Goal: Book appointment/travel/reservation

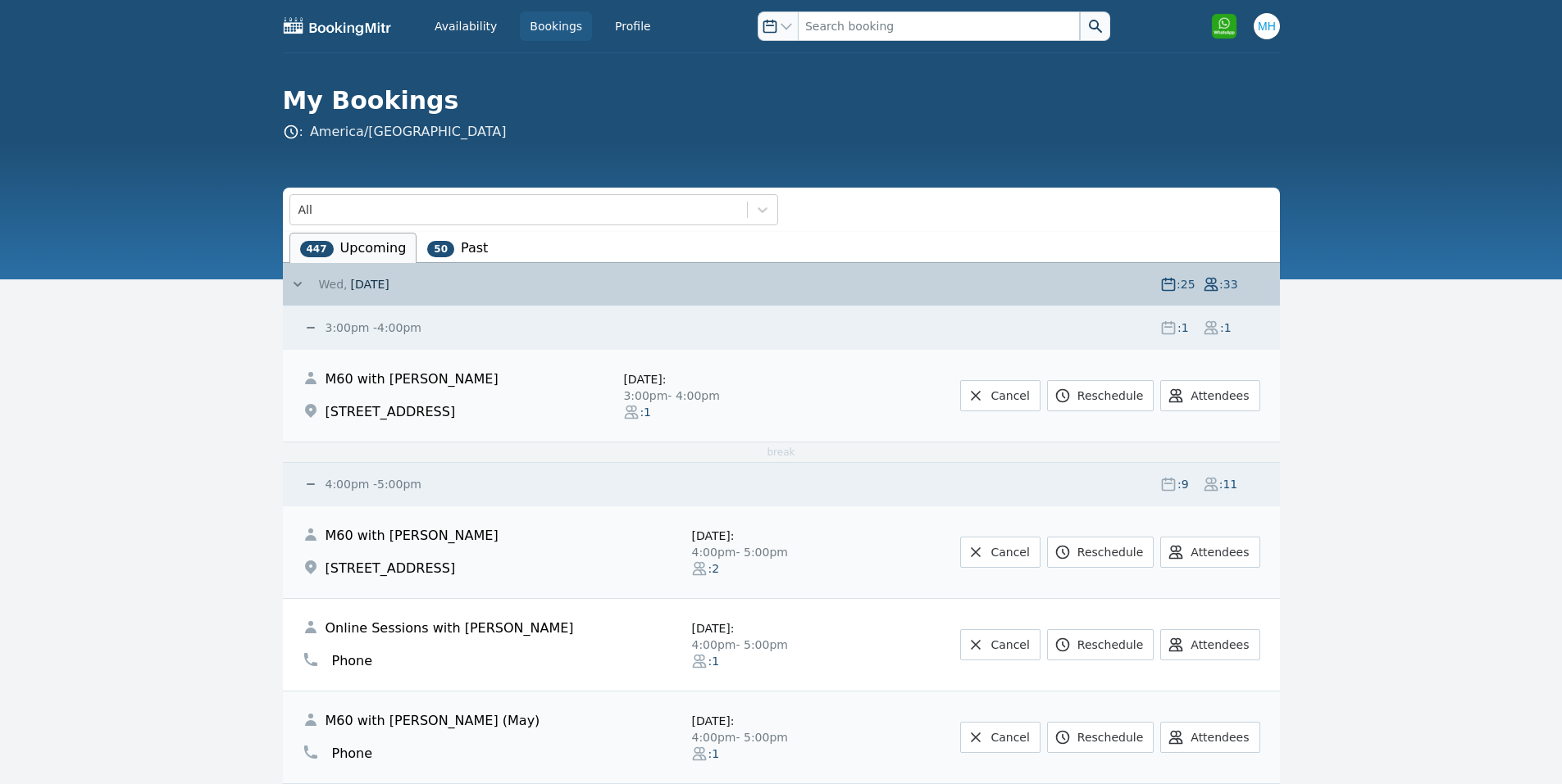
click at [392, 329] on small "3:00pm - 4:00pm" at bounding box center [371, 328] width 99 height 13
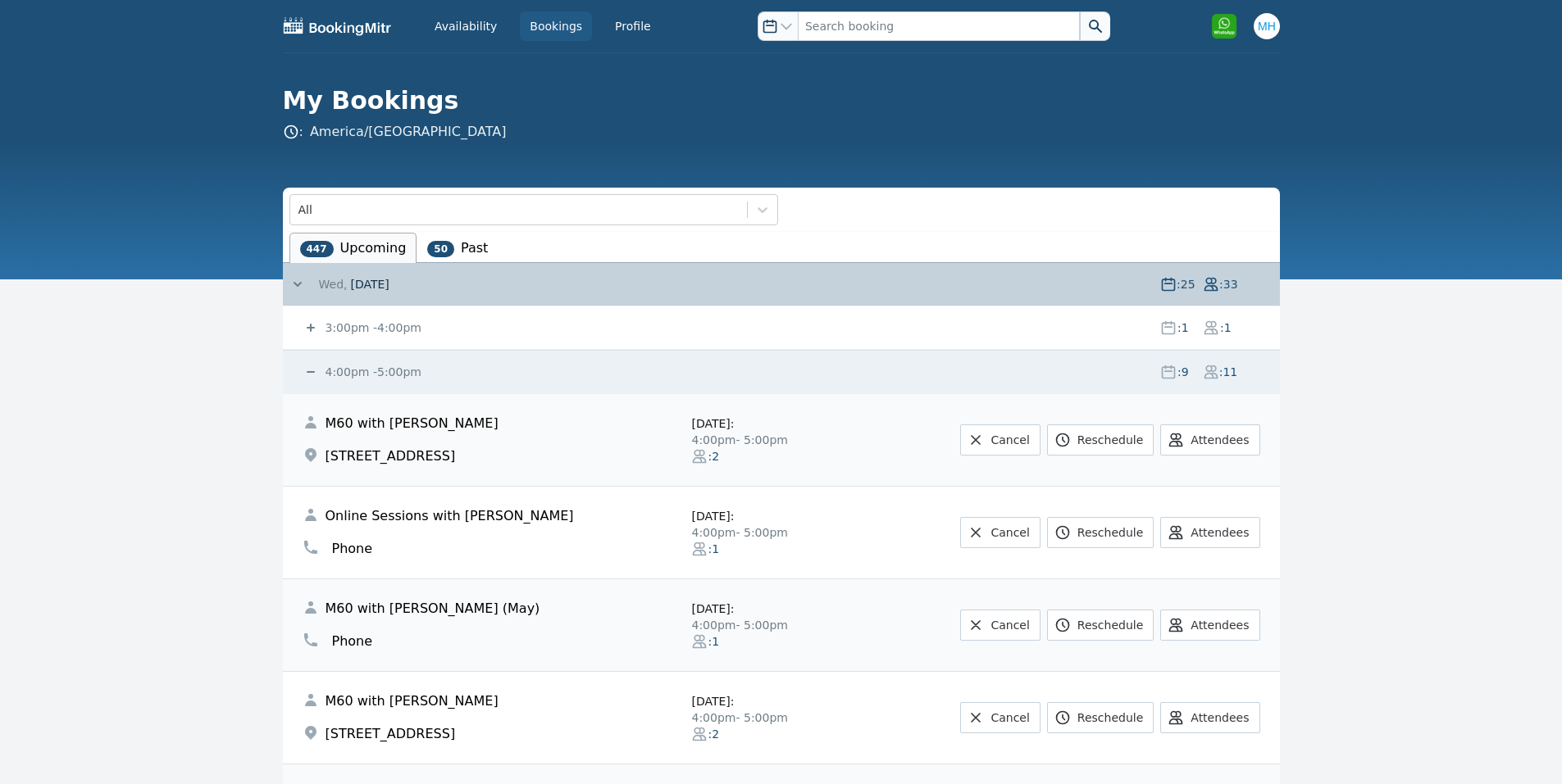
click at [365, 371] on small "4:00pm - 5:00pm" at bounding box center [371, 372] width 99 height 13
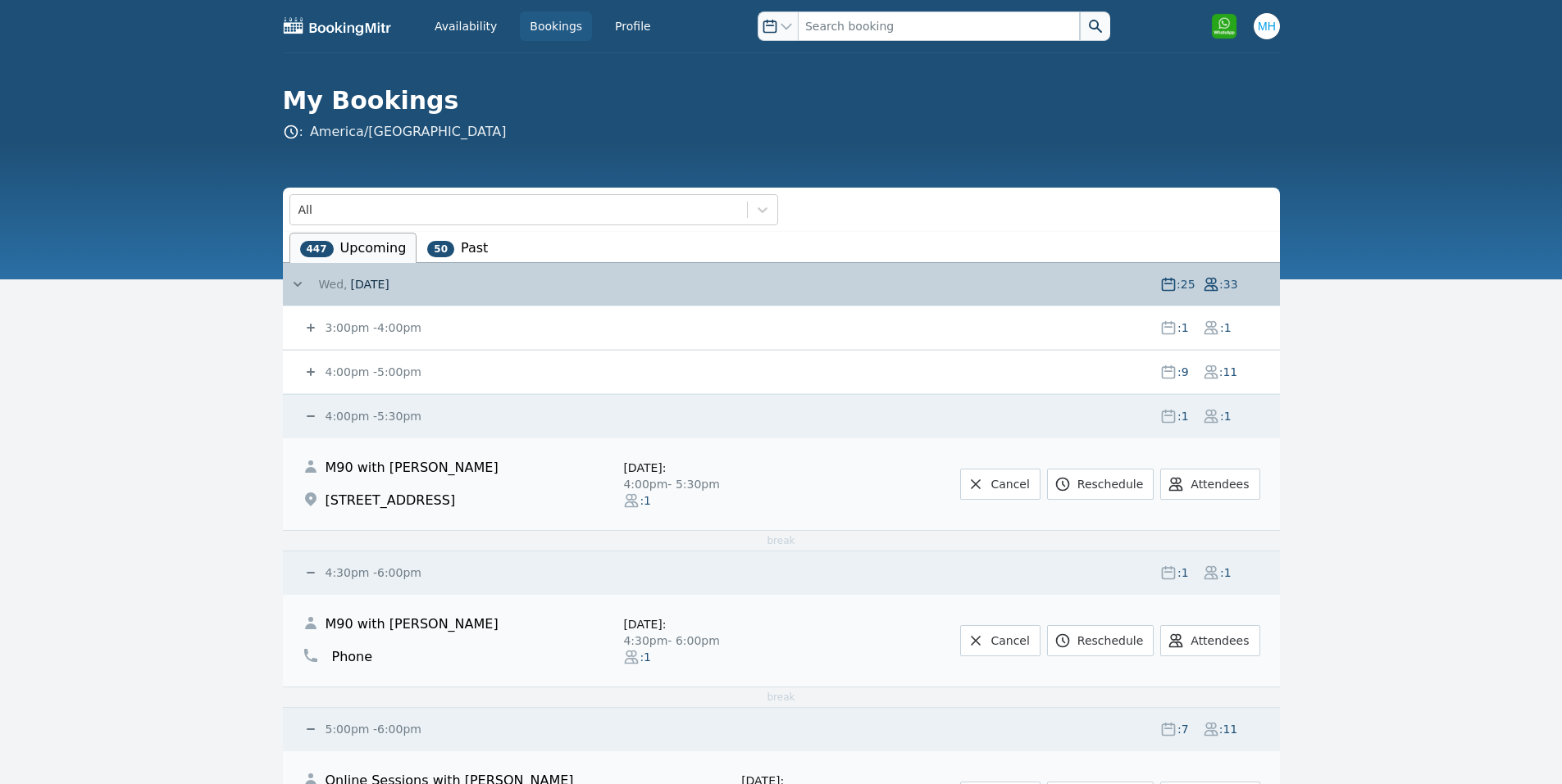
drag, startPoint x: 352, startPoint y: 412, endPoint x: 360, endPoint y: 409, distance: 8.5
click at [353, 412] on small "4:00pm - 5:30pm" at bounding box center [371, 416] width 99 height 13
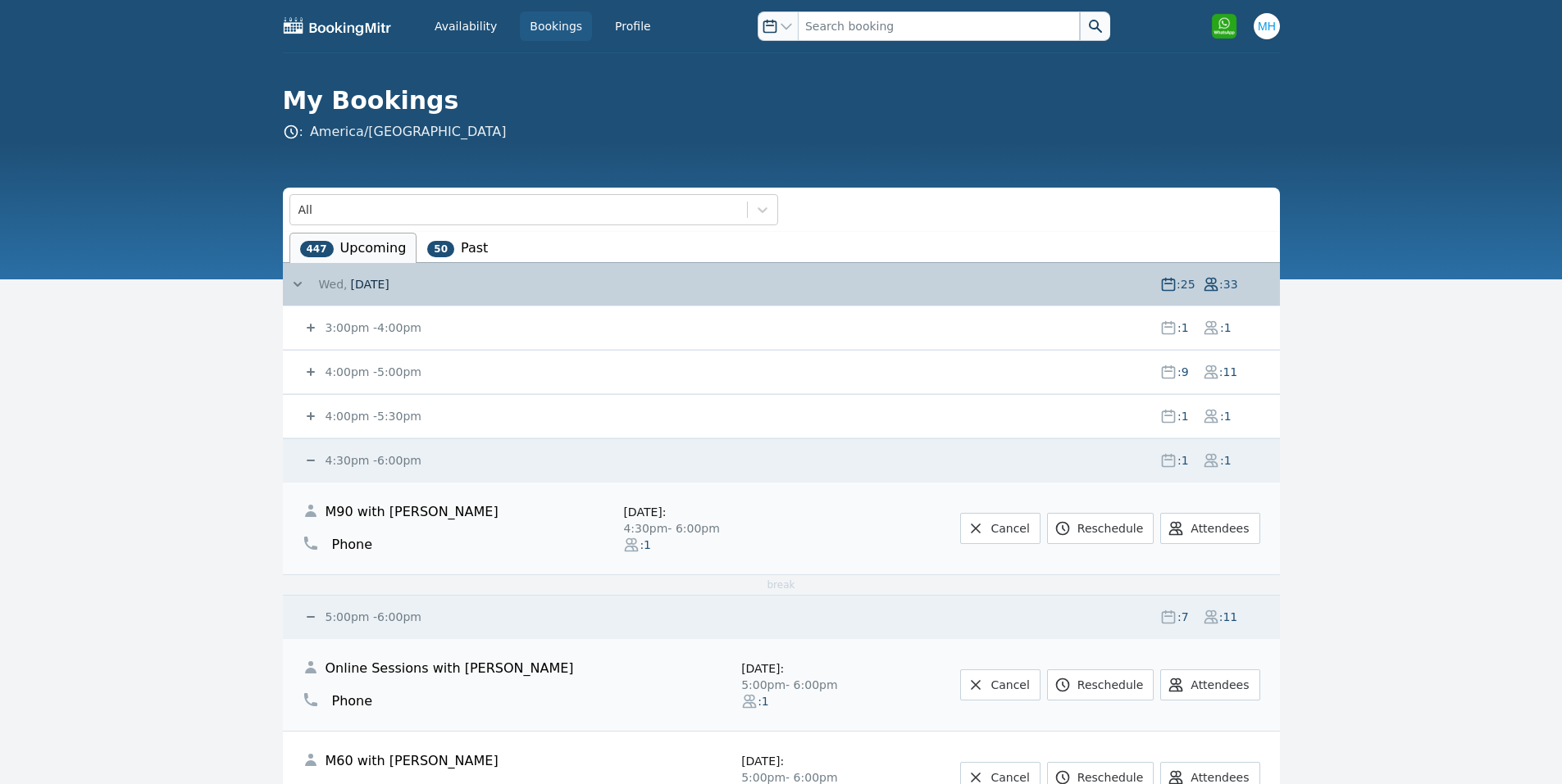
click at [333, 316] on div "3:00pm - 4:00pm : 1 : 1" at bounding box center [791, 327] width 977 height 42
click at [331, 322] on small "3:00pm - 4:00pm" at bounding box center [371, 328] width 99 height 13
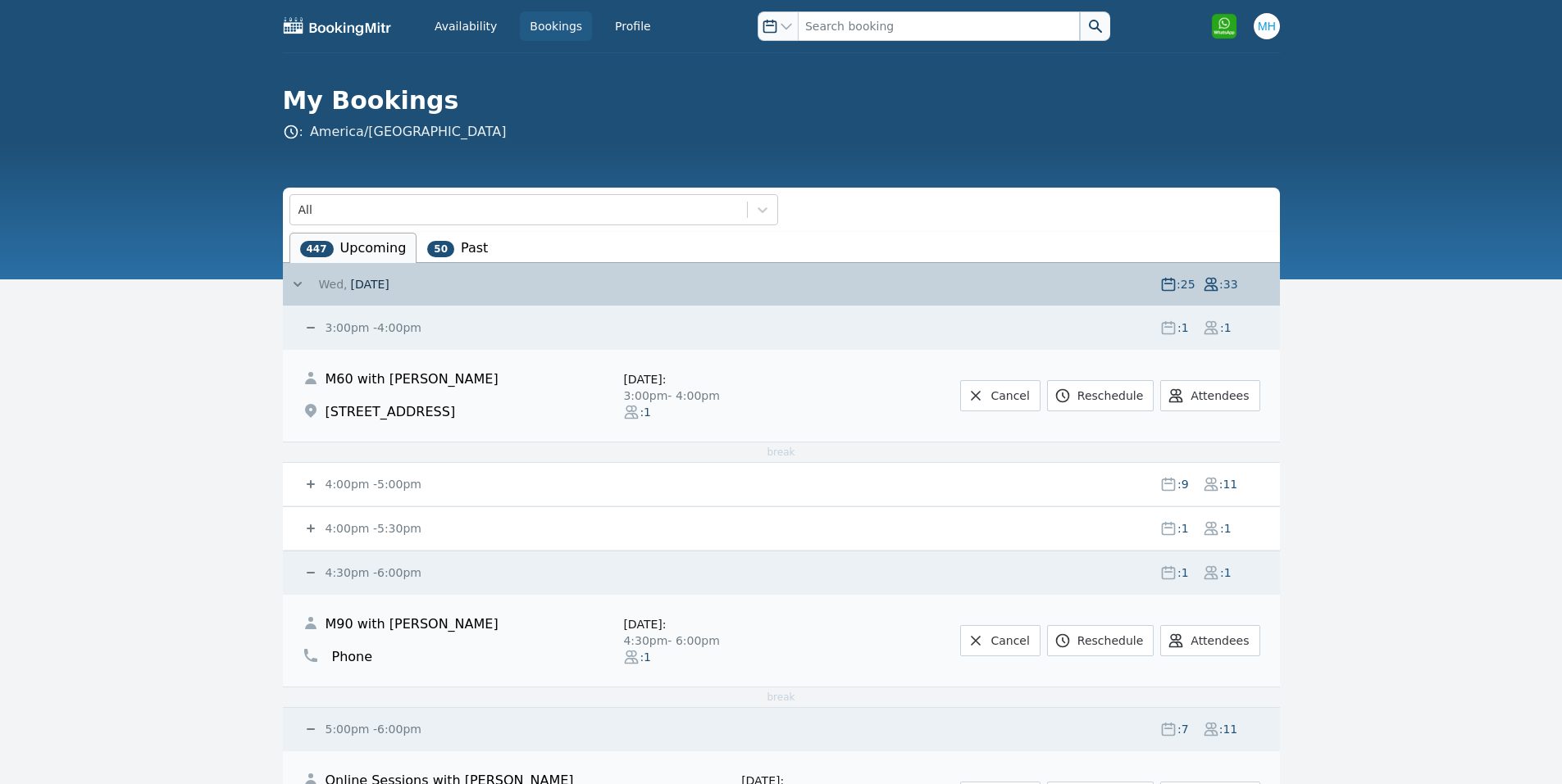
click at [327, 326] on small "3:00pm - 4:00pm" at bounding box center [371, 328] width 99 height 13
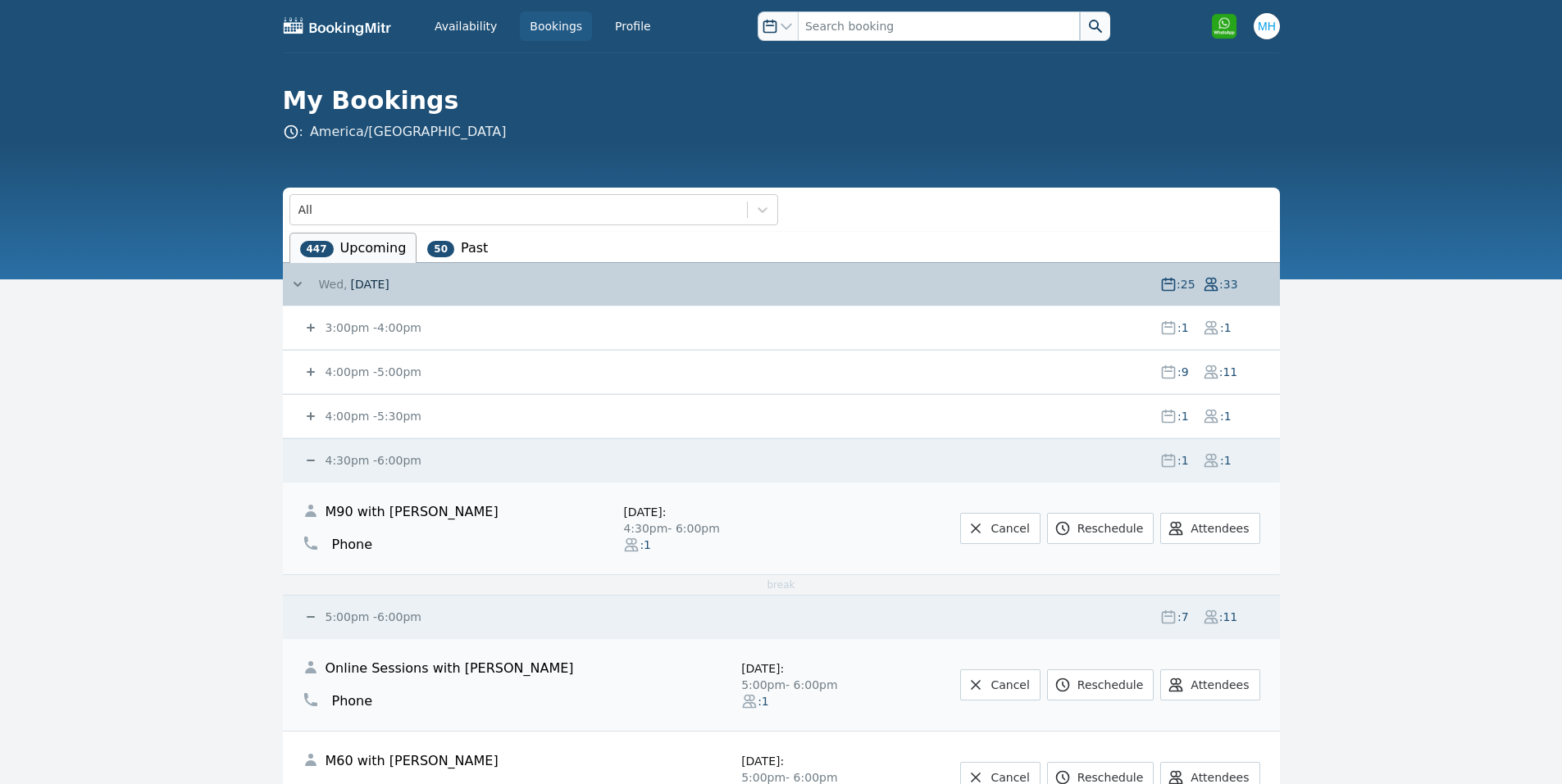
click at [333, 369] on small "4:00pm - 5:00pm" at bounding box center [371, 372] width 99 height 13
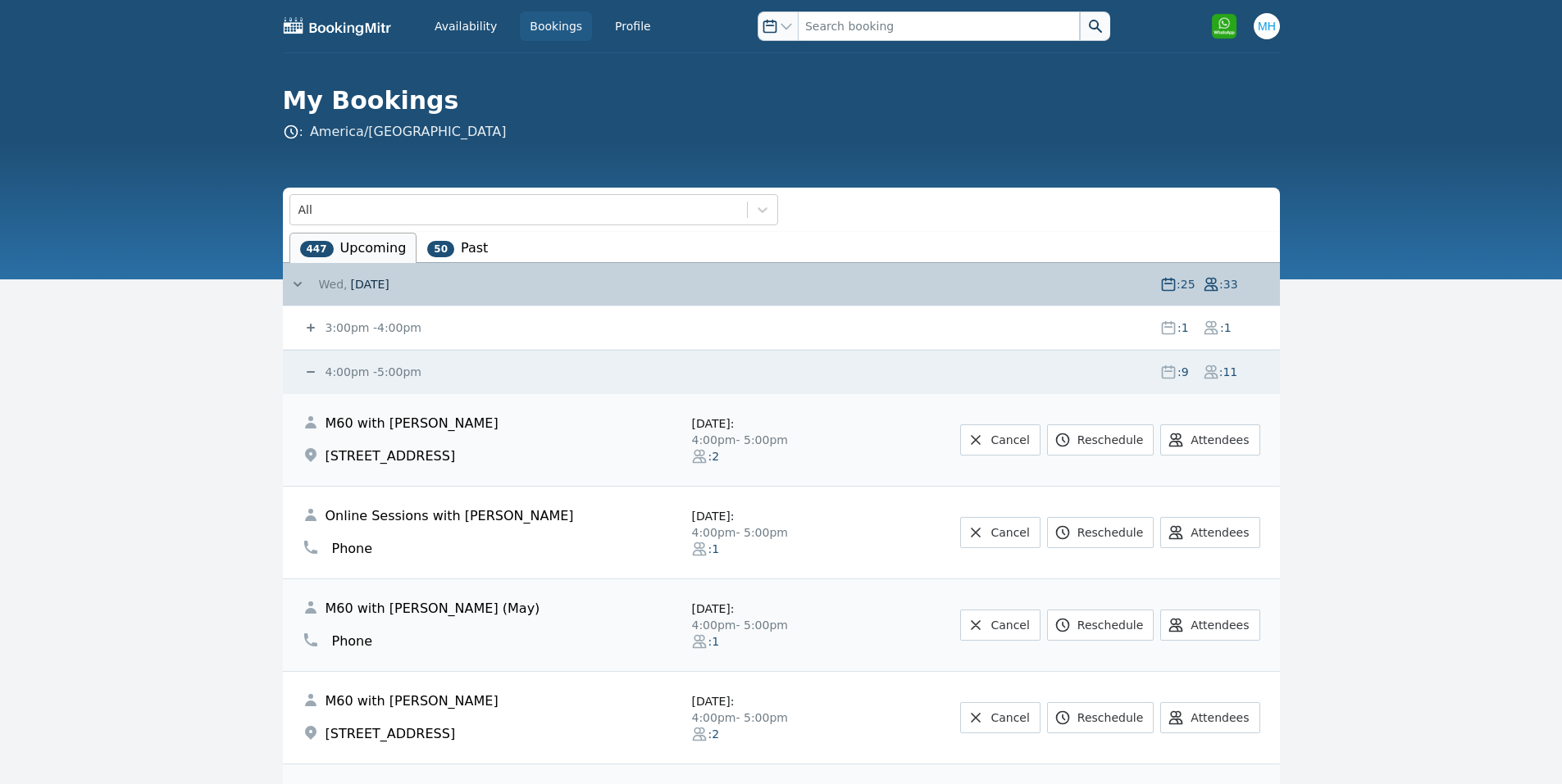
click at [323, 371] on small "4:00pm - 5:00pm" at bounding box center [371, 372] width 99 height 13
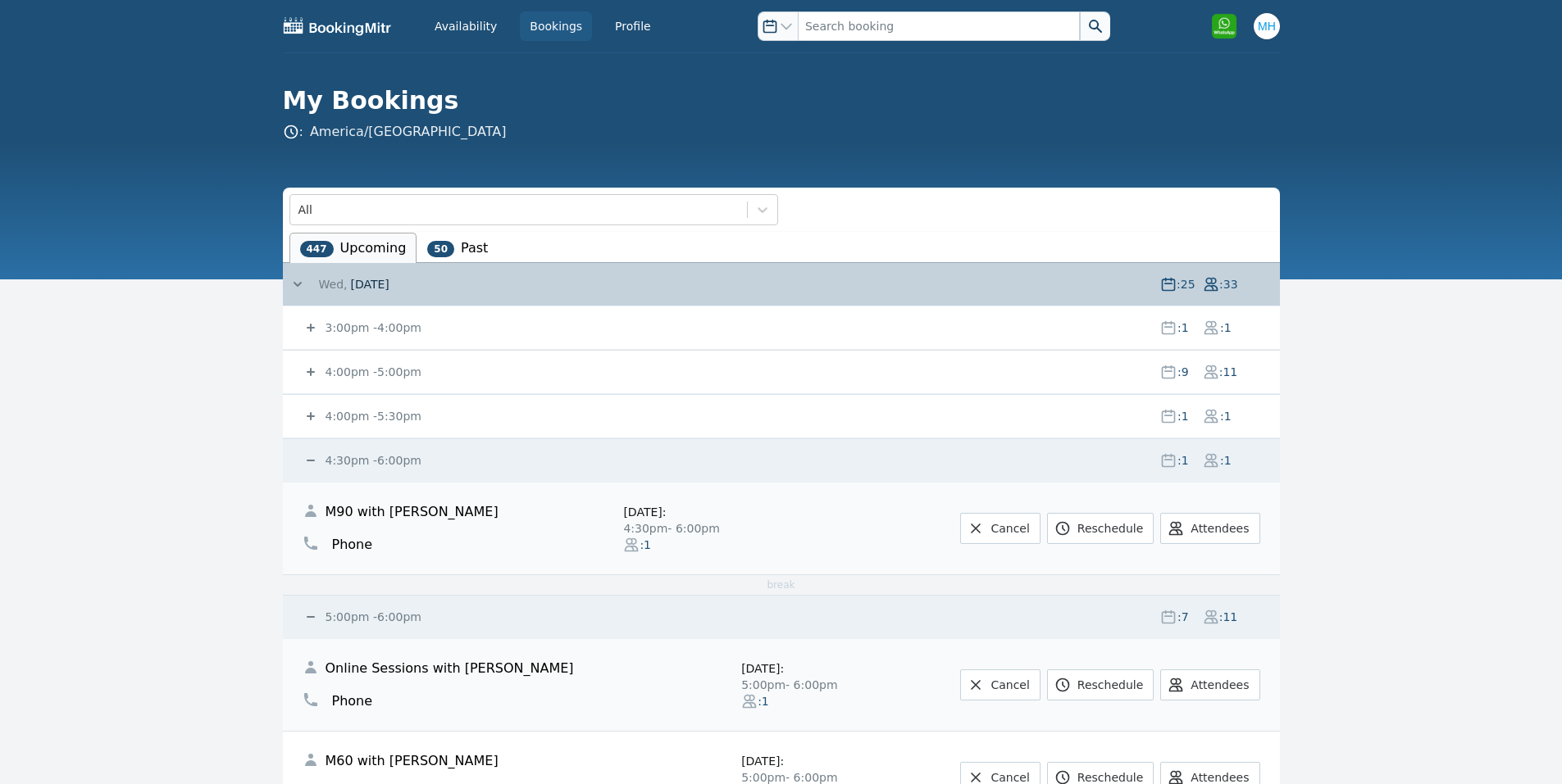
click at [342, 423] on small "4:00pm - 5:30pm" at bounding box center [371, 416] width 99 height 13
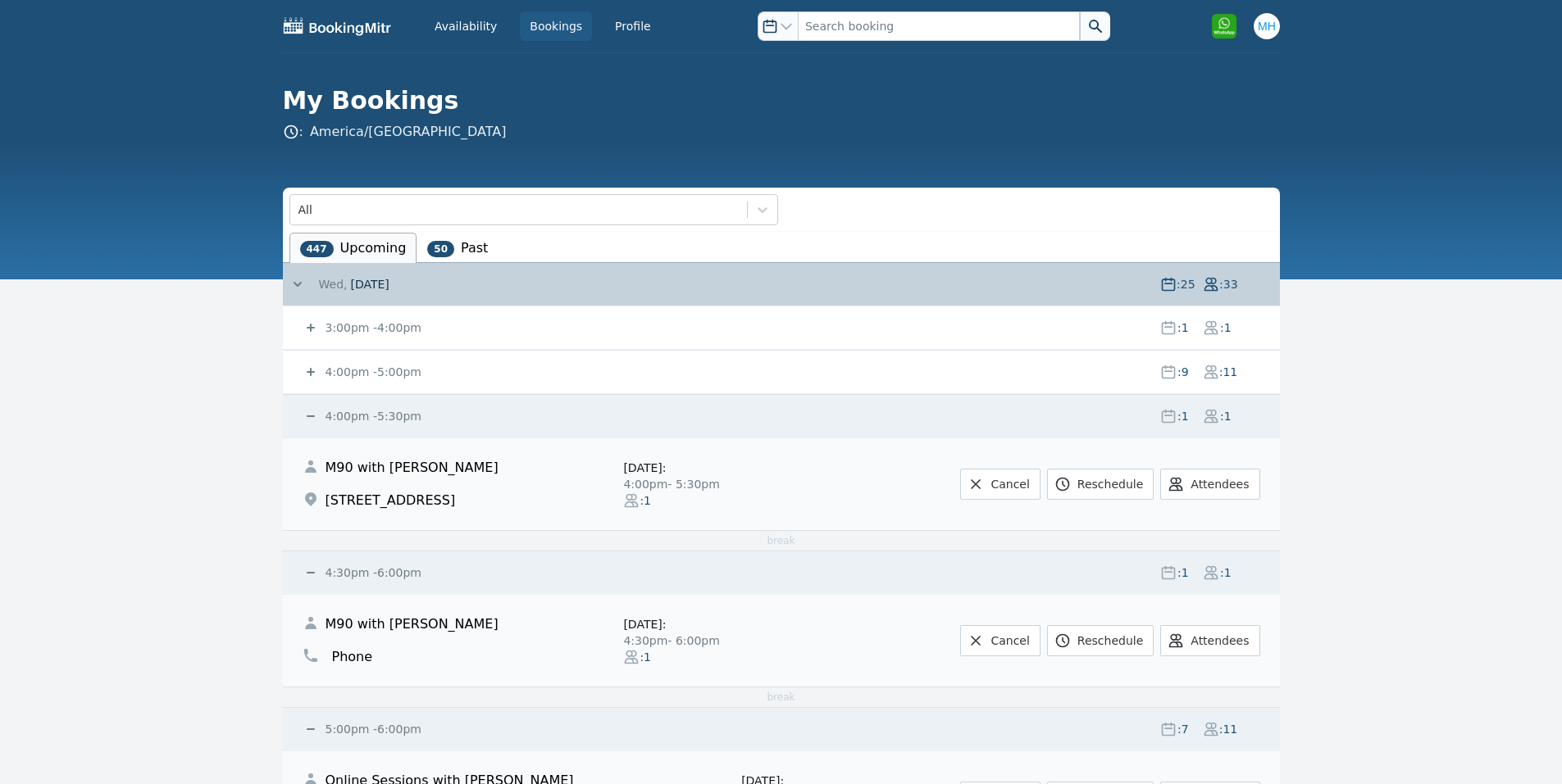
click at [342, 424] on span "4:00pm - 5:30pm" at bounding box center [371, 416] width 99 height 16
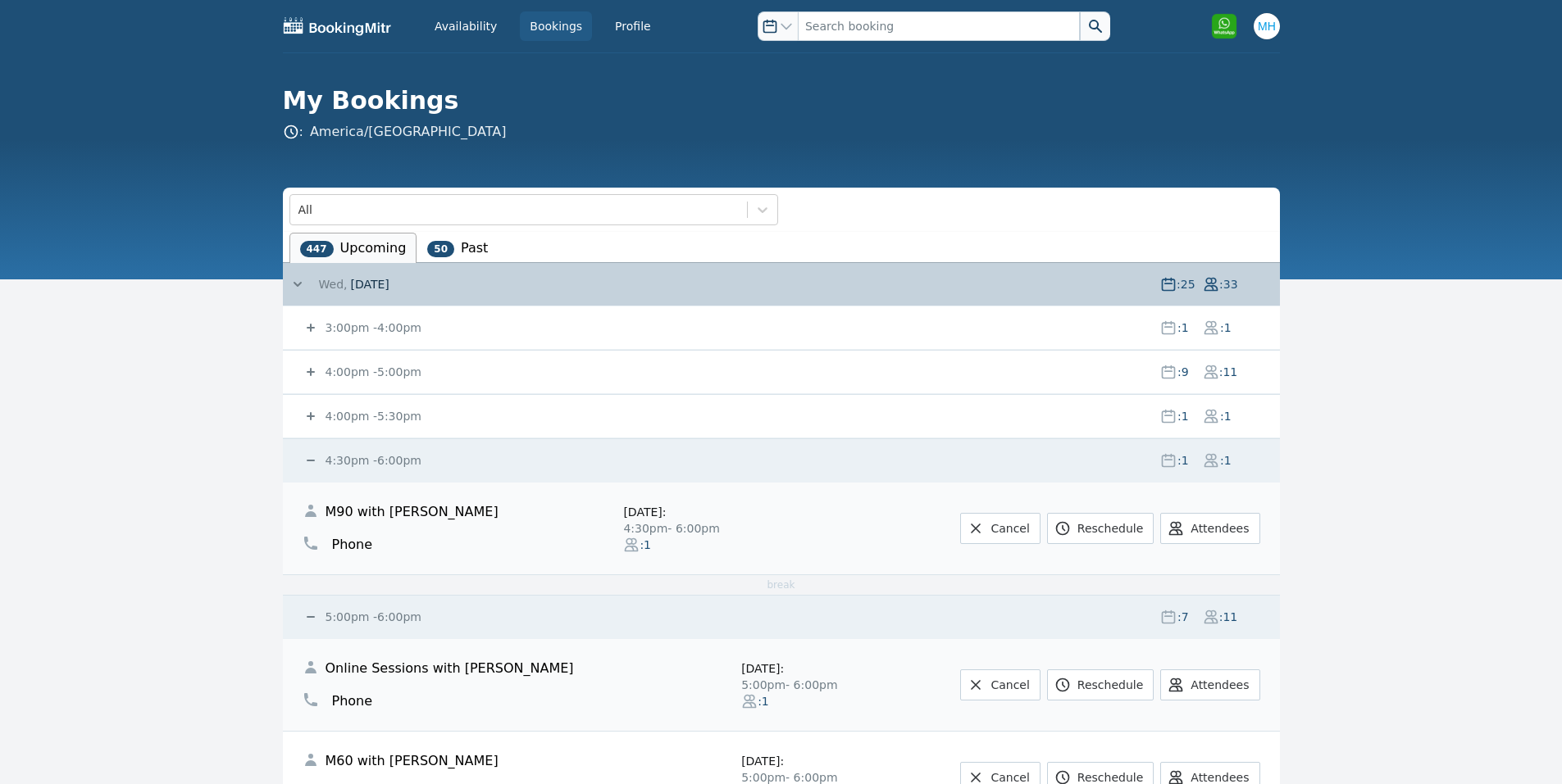
click at [356, 455] on small "4:30pm - 6:00pm" at bounding box center [371, 460] width 99 height 13
